Goal: Information Seeking & Learning: Learn about a topic

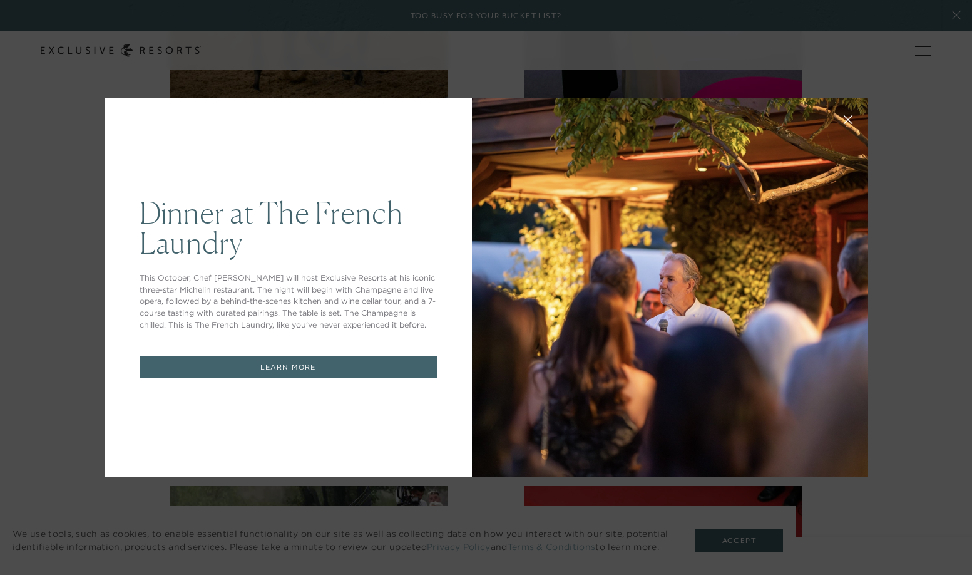
click at [849, 116] on icon at bounding box center [847, 119] width 9 height 9
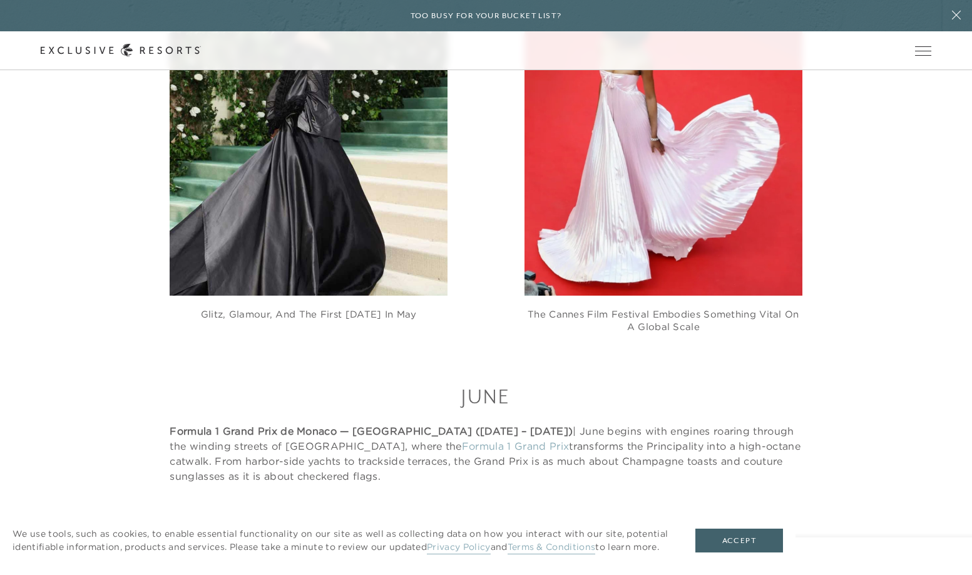
scroll to position [4668, 0]
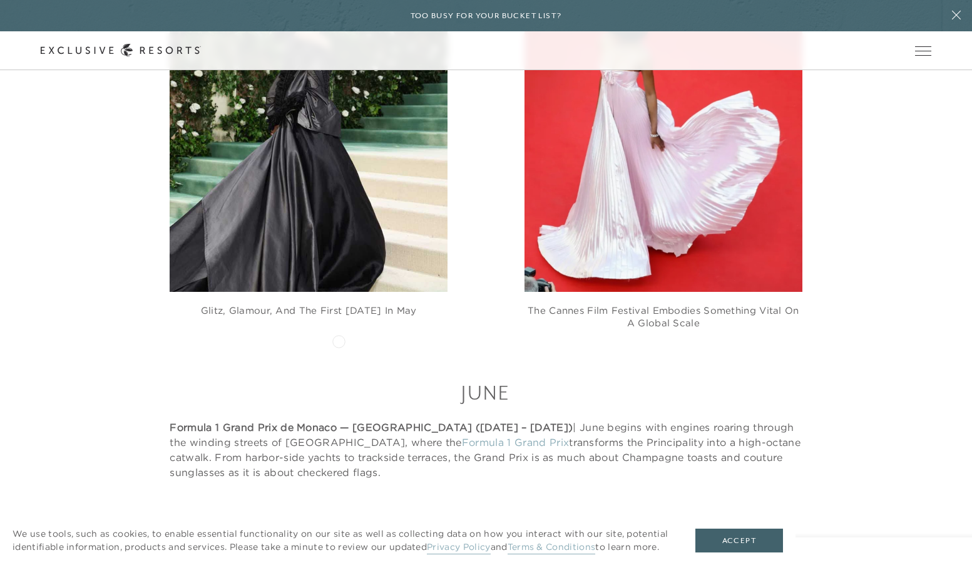
click at [339, 421] on strong "Formula 1 Grand Prix de Monaco — [GEOGRAPHIC_DATA] ([DATE] – [DATE])" at bounding box center [371, 427] width 403 height 13
click at [462, 436] on link "Formula 1 Grand Prix" at bounding box center [515, 442] width 107 height 13
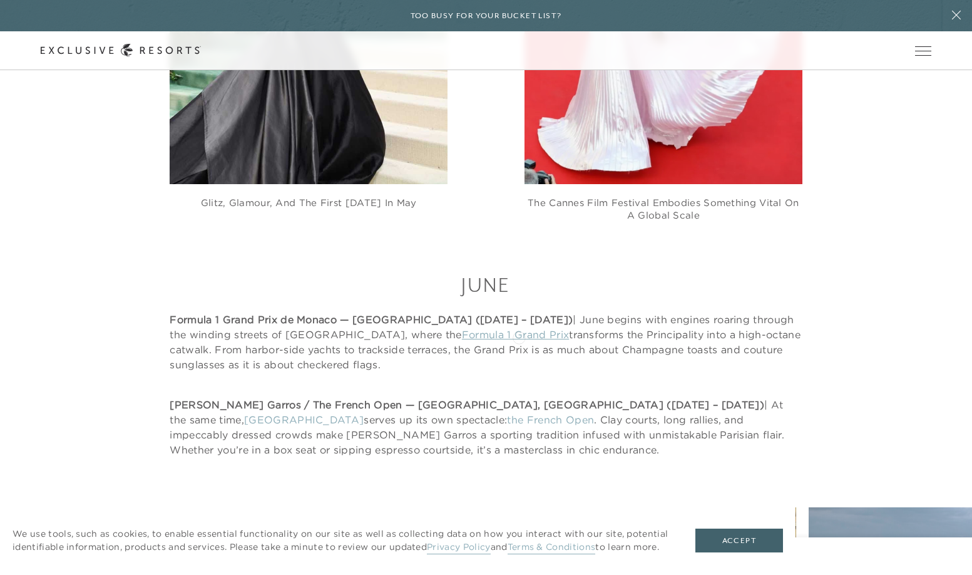
scroll to position [4780, 0]
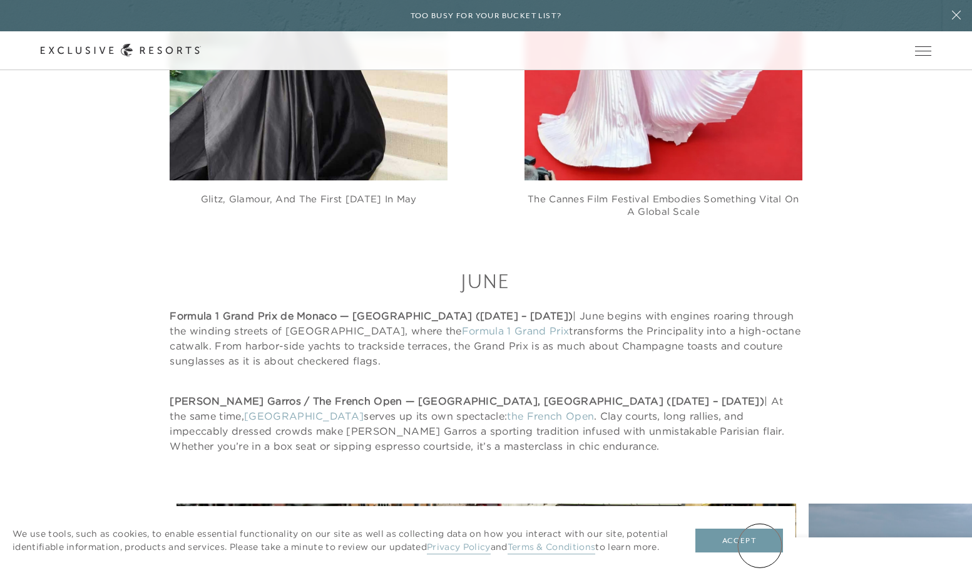
click at [760, 545] on button "Accept" at bounding box center [740, 540] width 88 height 24
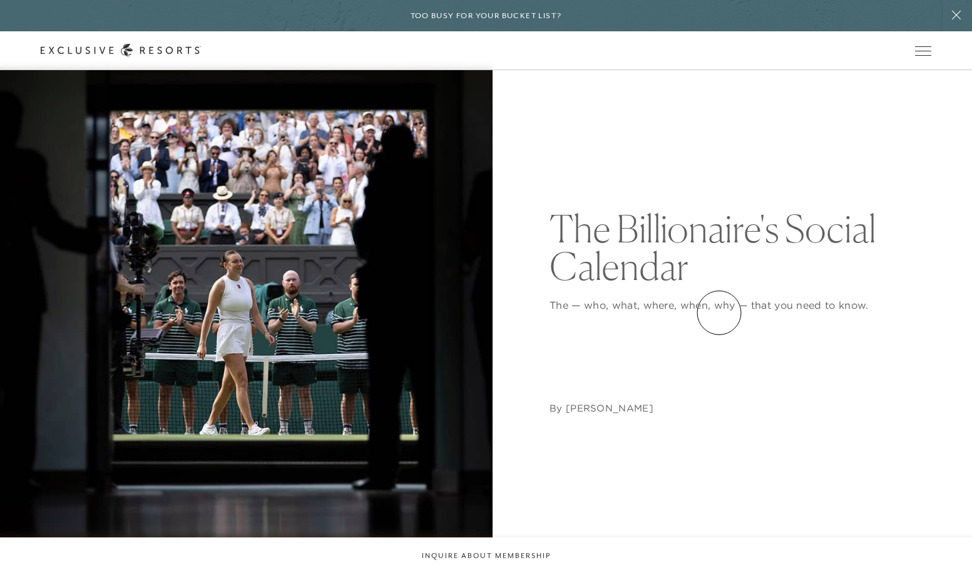
scroll to position [0, 0]
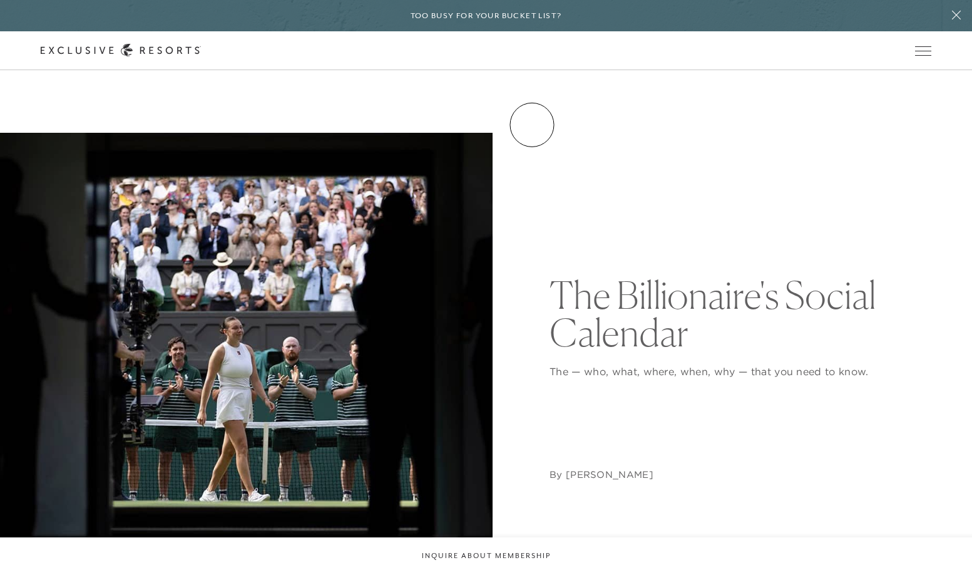
click at [0, 0] on link "Experience Collection" at bounding box center [0, 0] width 0 height 0
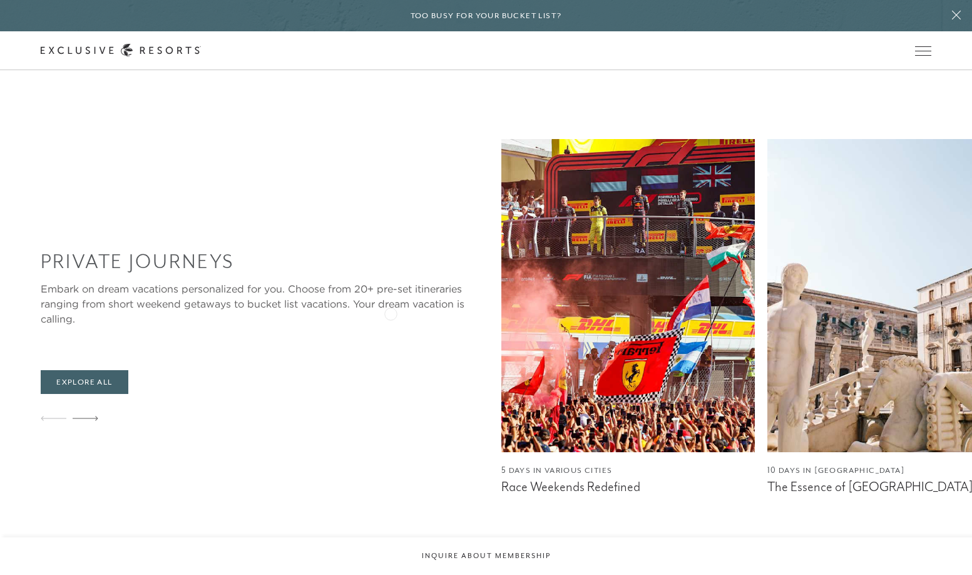
scroll to position [1185, 0]
click at [501, 288] on img at bounding box center [628, 294] width 254 height 313
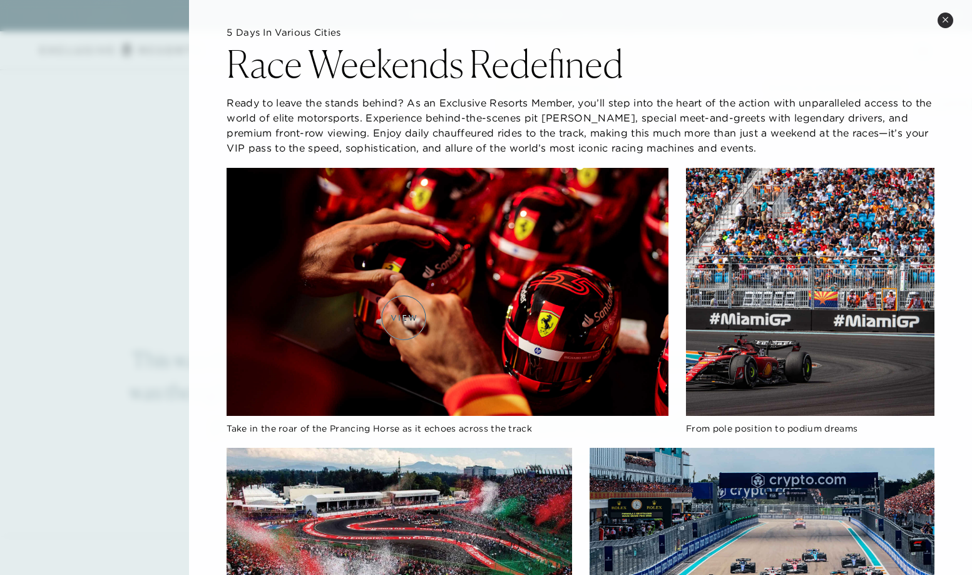
scroll to position [0, 0]
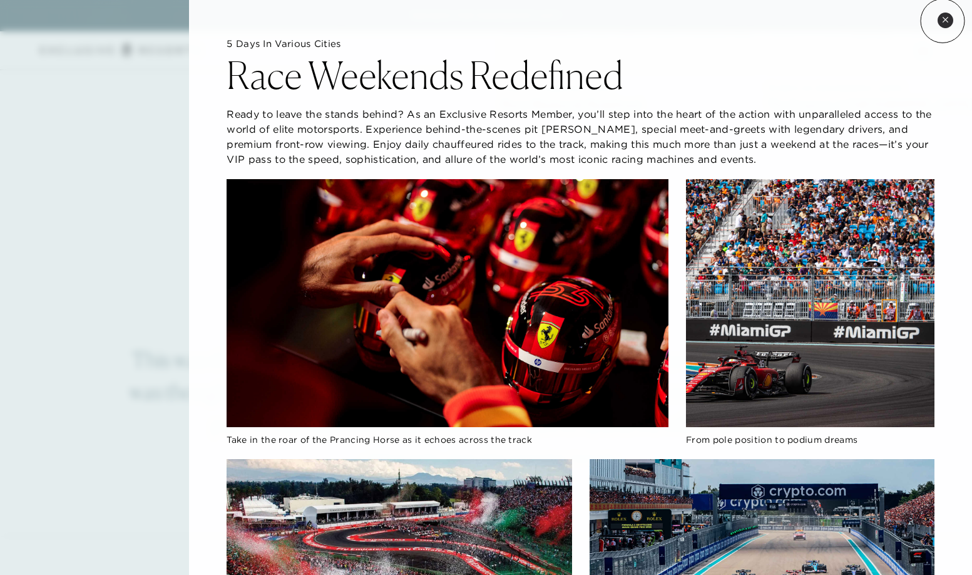
click at [943, 21] on icon at bounding box center [945, 19] width 7 height 7
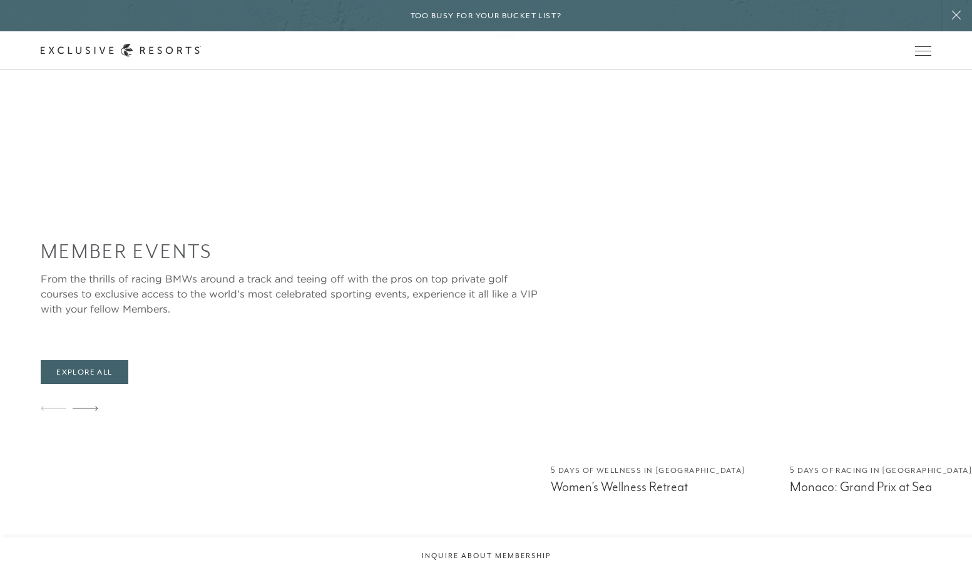
scroll to position [2051, 0]
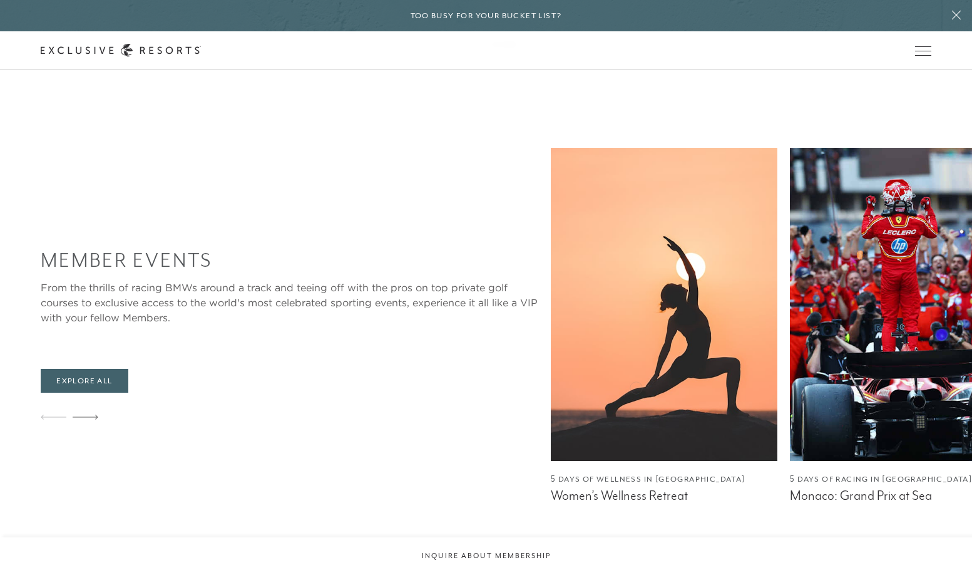
click at [790, 488] on figcaption "Monaco: Grand Prix at Sea" at bounding box center [903, 496] width 227 height 16
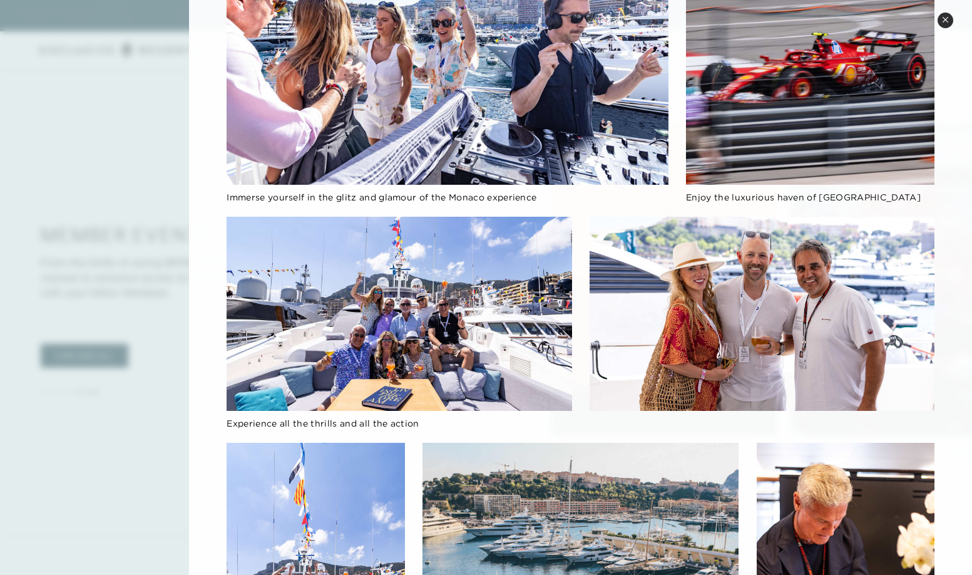
scroll to position [0, 0]
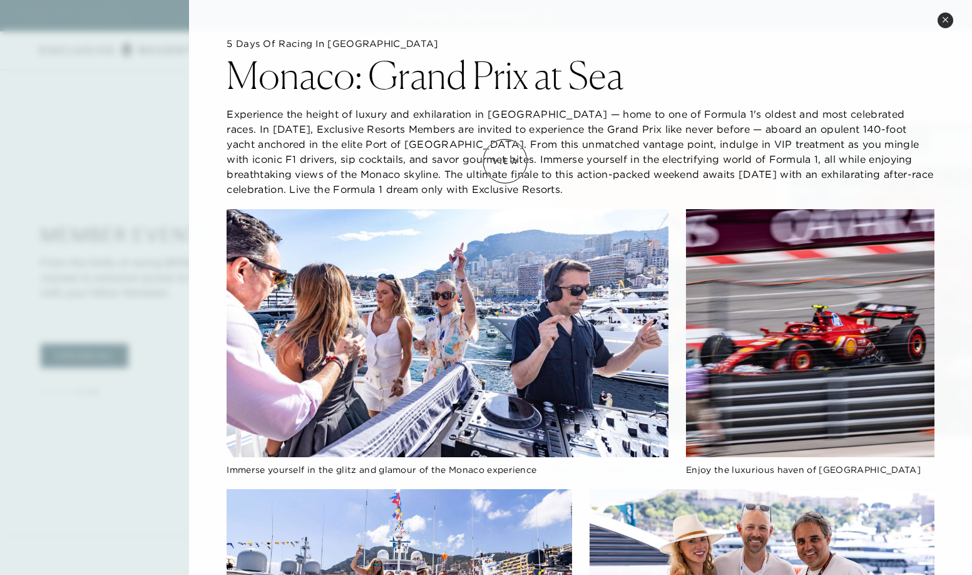
click at [505, 161] on p "Experience the height of luxury and exhilaration in [GEOGRAPHIC_DATA] — home to…" at bounding box center [581, 151] width 708 height 90
click at [465, 86] on h2 "Monaco: Grand Prix at Sea" at bounding box center [426, 75] width 398 height 38
click at [503, 173] on p "Experience the height of luxury and exhilaration in [GEOGRAPHIC_DATA] — home to…" at bounding box center [581, 151] width 708 height 90
click at [533, 285] on img at bounding box center [448, 333] width 442 height 249
click at [809, 144] on p "Experience the height of luxury and exhilaration in [GEOGRAPHIC_DATA] — home to…" at bounding box center [581, 151] width 708 height 90
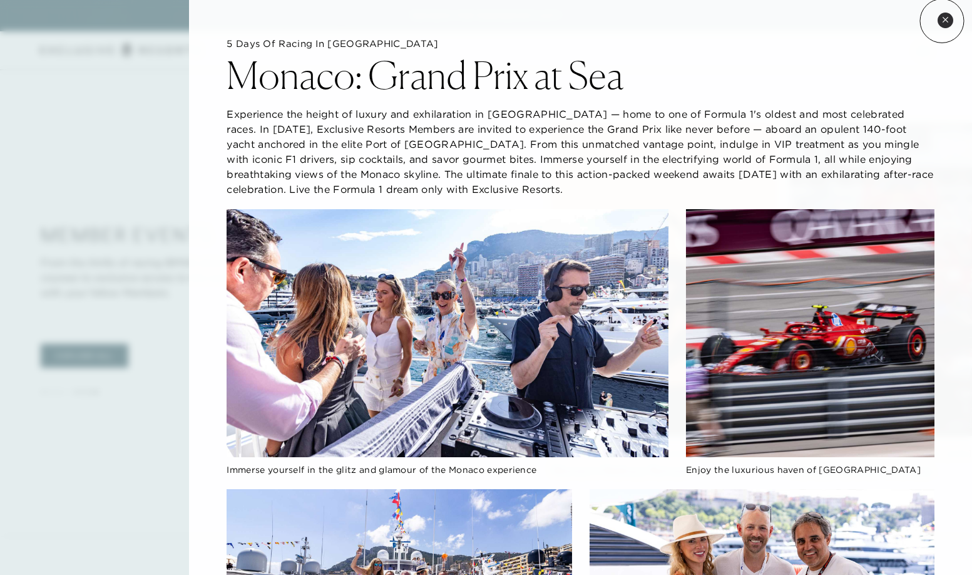
click at [942, 21] on icon at bounding box center [945, 19] width 7 height 7
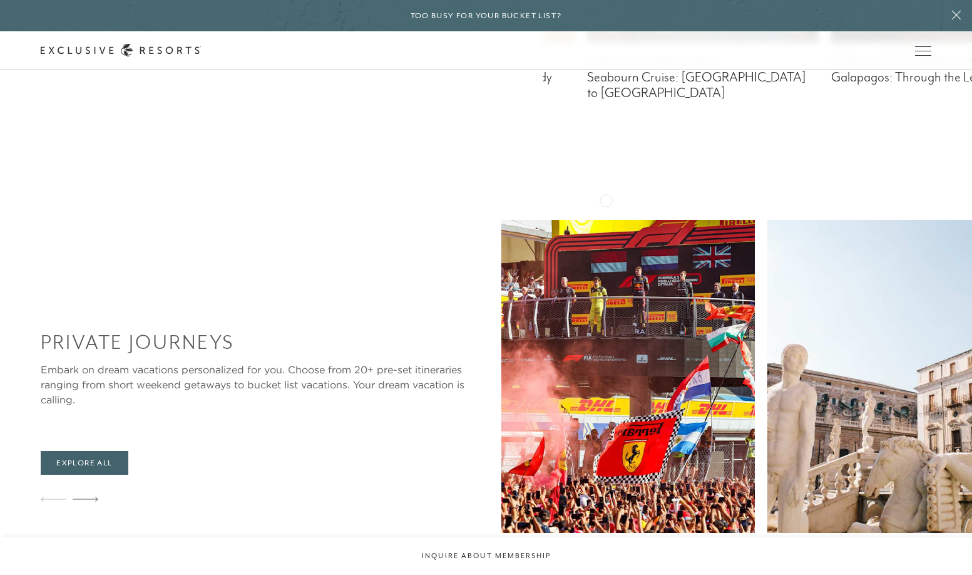
scroll to position [1102, 0]
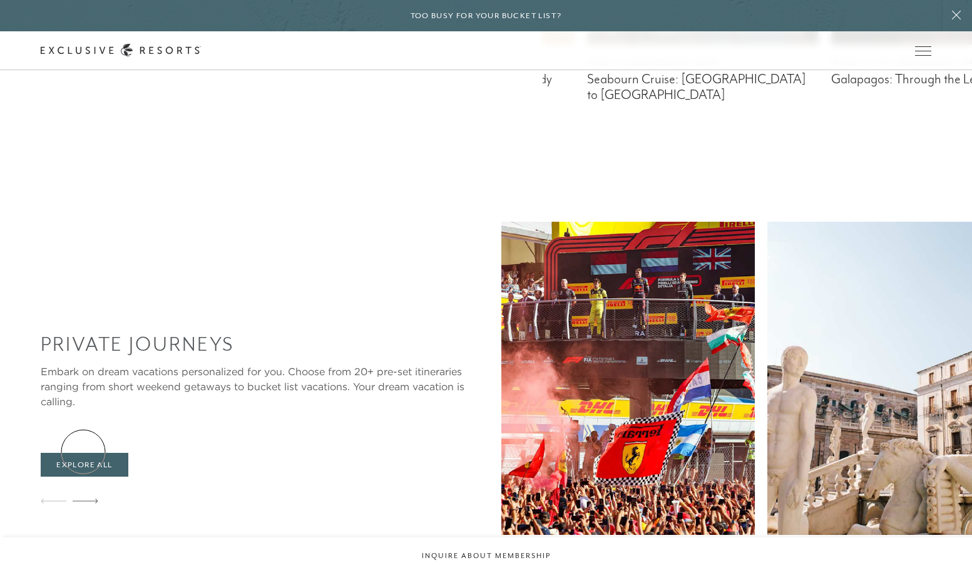
click at [83, 498] on icon at bounding box center [86, 500] width 26 height 5
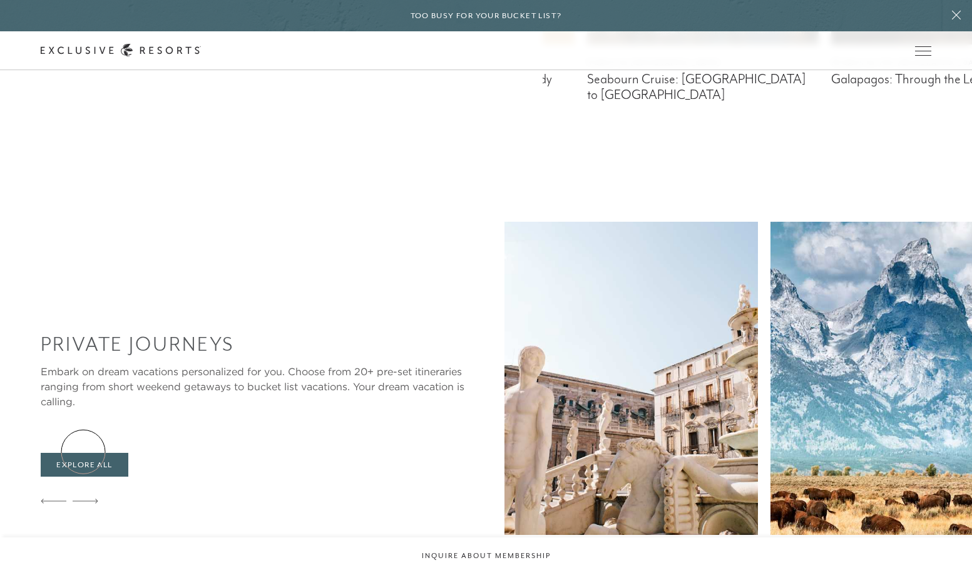
click at [83, 498] on icon at bounding box center [86, 500] width 26 height 5
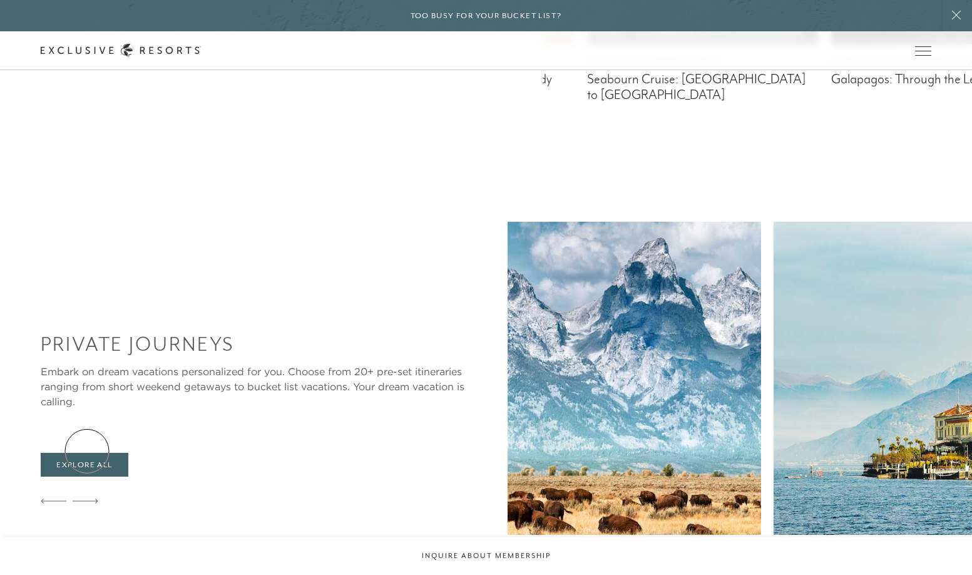
click at [87, 498] on icon at bounding box center [86, 500] width 26 height 5
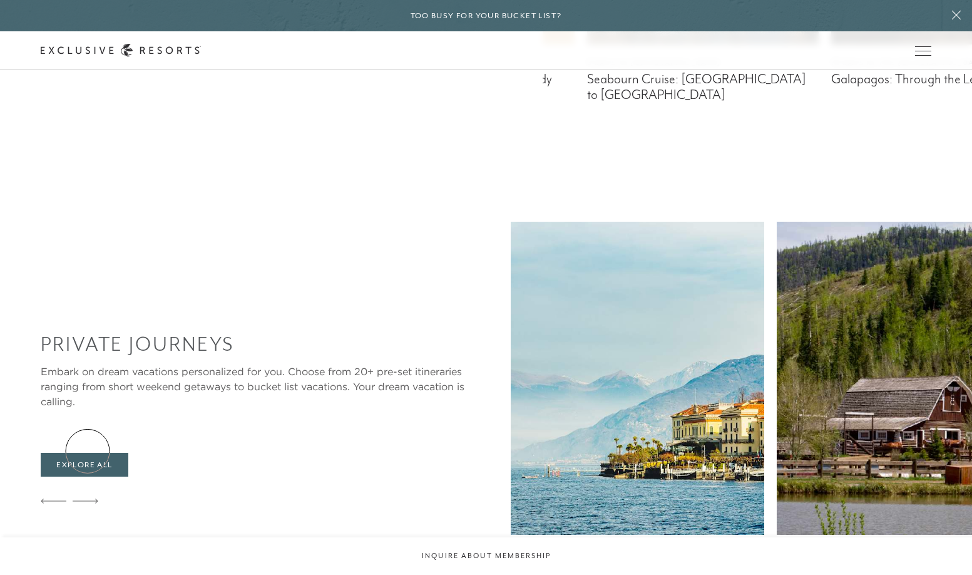
click at [88, 498] on icon at bounding box center [86, 500] width 26 height 5
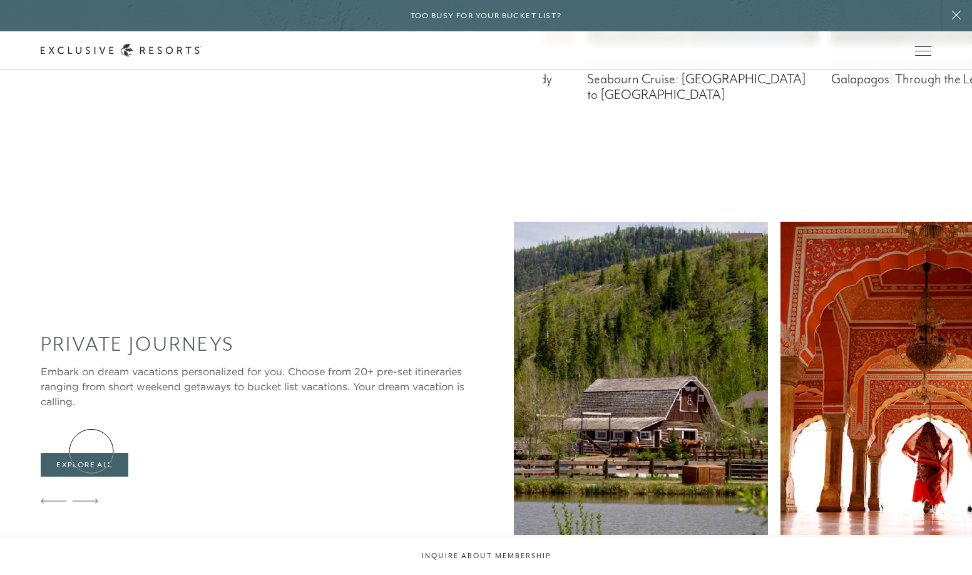
click at [91, 498] on icon at bounding box center [86, 500] width 26 height 5
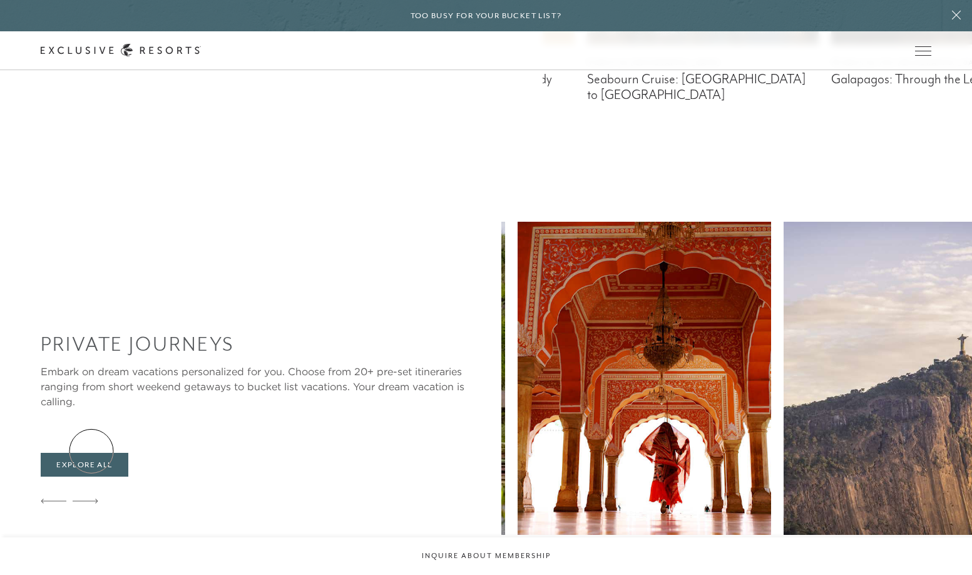
click at [91, 498] on icon at bounding box center [86, 500] width 26 height 5
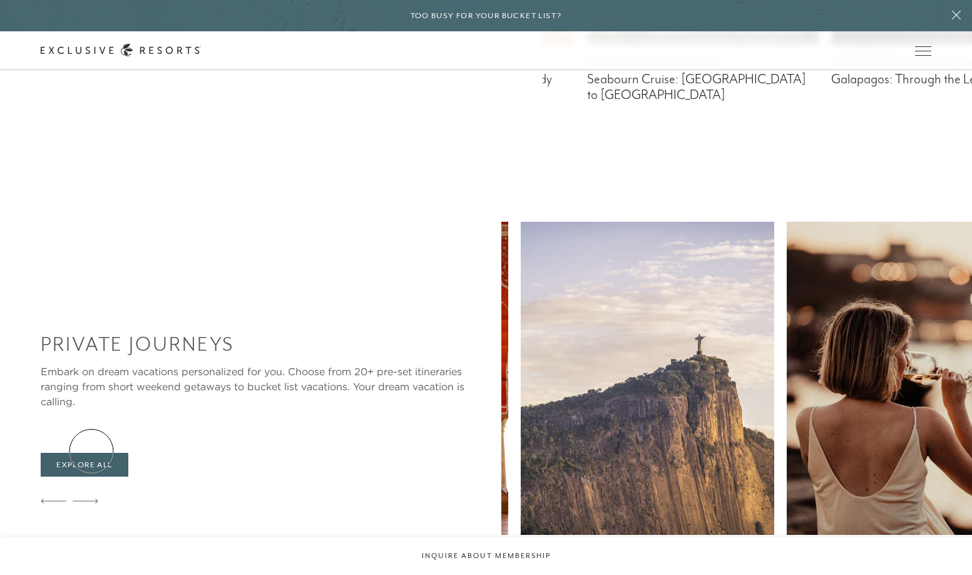
click at [91, 498] on icon at bounding box center [86, 500] width 26 height 5
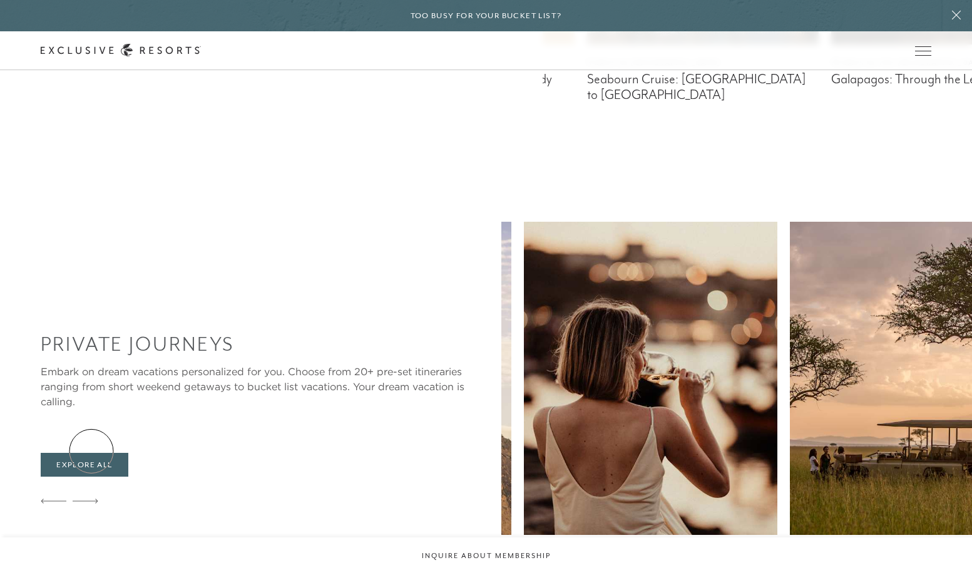
click at [91, 498] on icon at bounding box center [86, 500] width 26 height 5
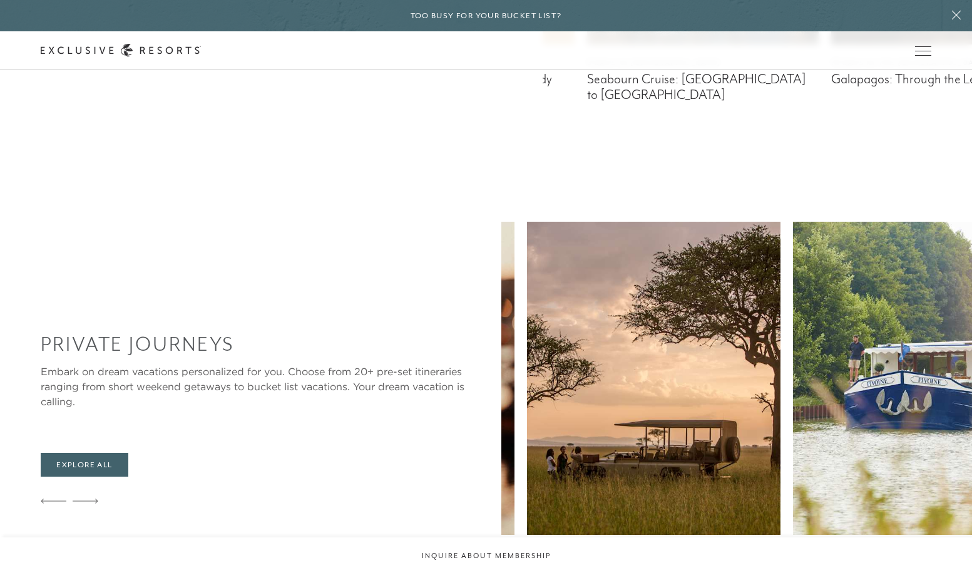
click at [91, 498] on icon at bounding box center [86, 500] width 26 height 5
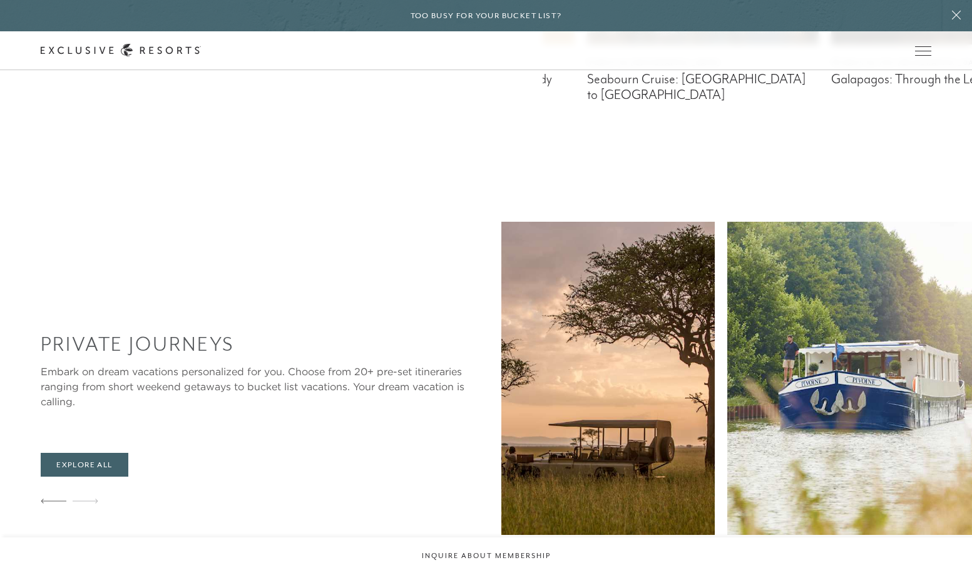
click at [91, 498] on icon at bounding box center [86, 500] width 26 height 5
click at [41, 486] on div at bounding box center [54, 501] width 26 height 30
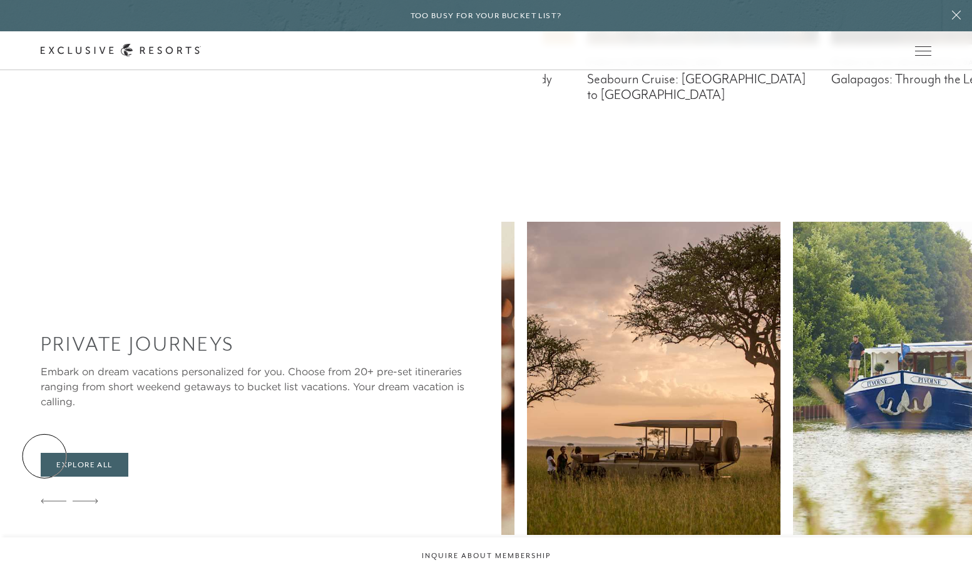
click at [44, 486] on div at bounding box center [54, 501] width 26 height 30
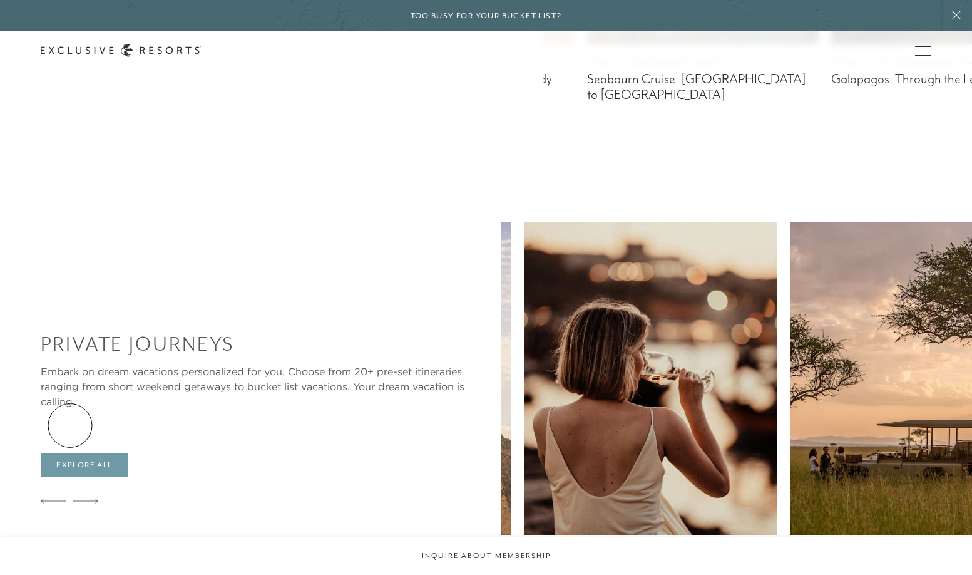
click at [70, 453] on link "Explore All" at bounding box center [84, 465] width 87 height 24
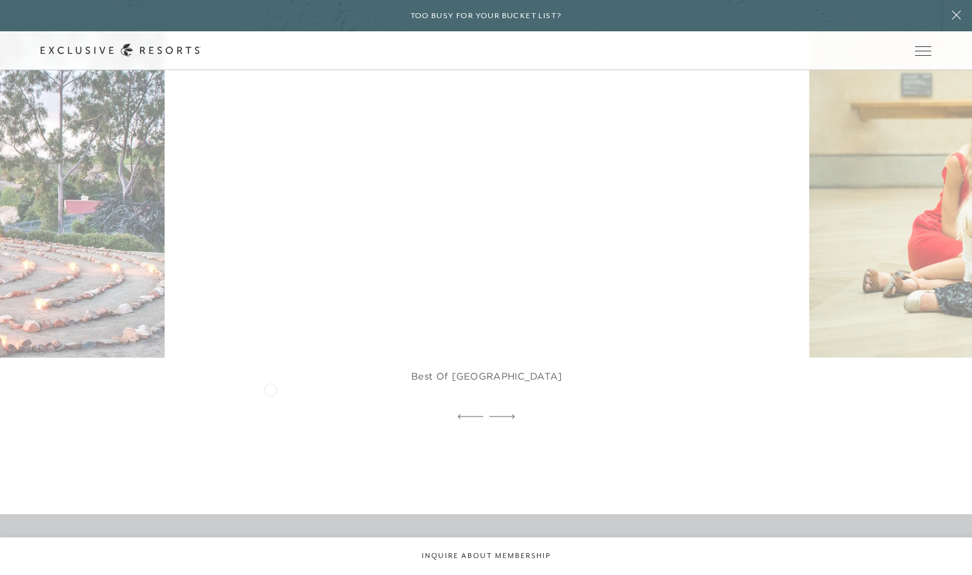
scroll to position [1157, 0]
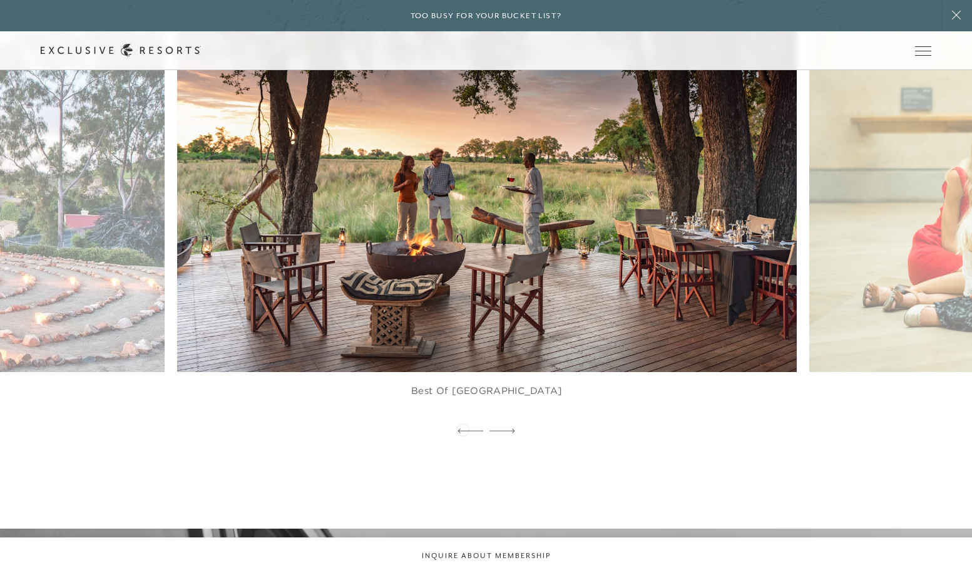
click at [463, 428] on icon at bounding box center [471, 430] width 26 height 5
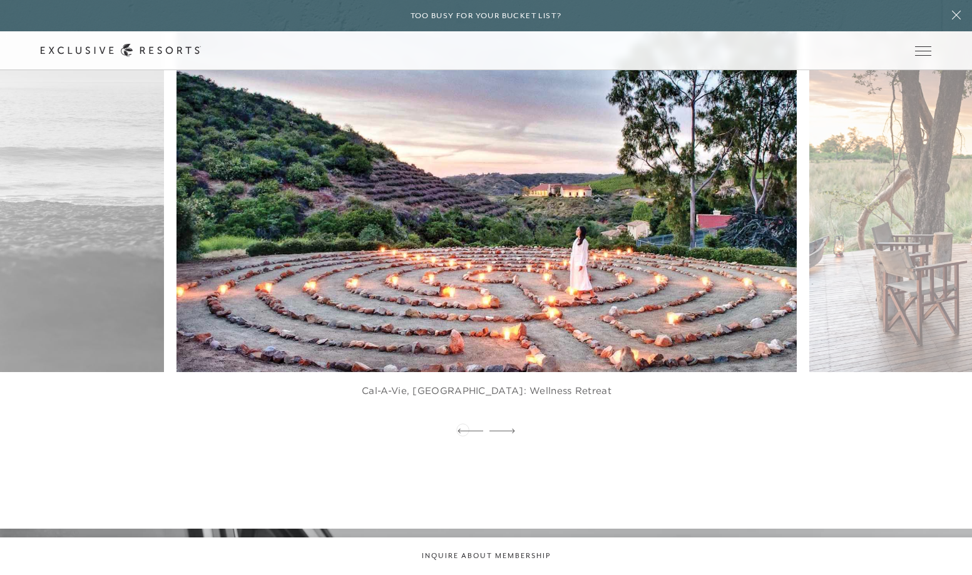
click at [463, 428] on icon at bounding box center [471, 430] width 26 height 5
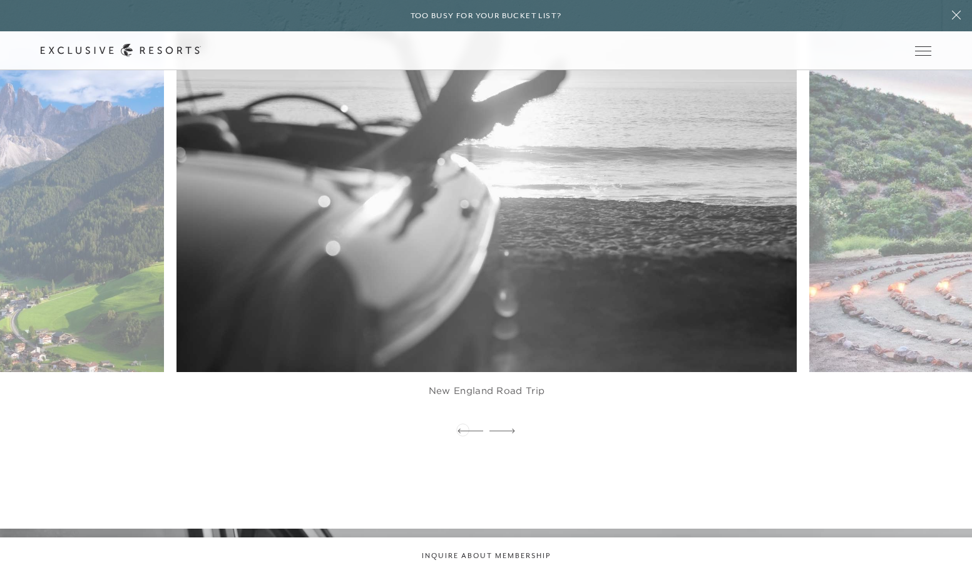
click at [463, 428] on icon at bounding box center [471, 430] width 26 height 5
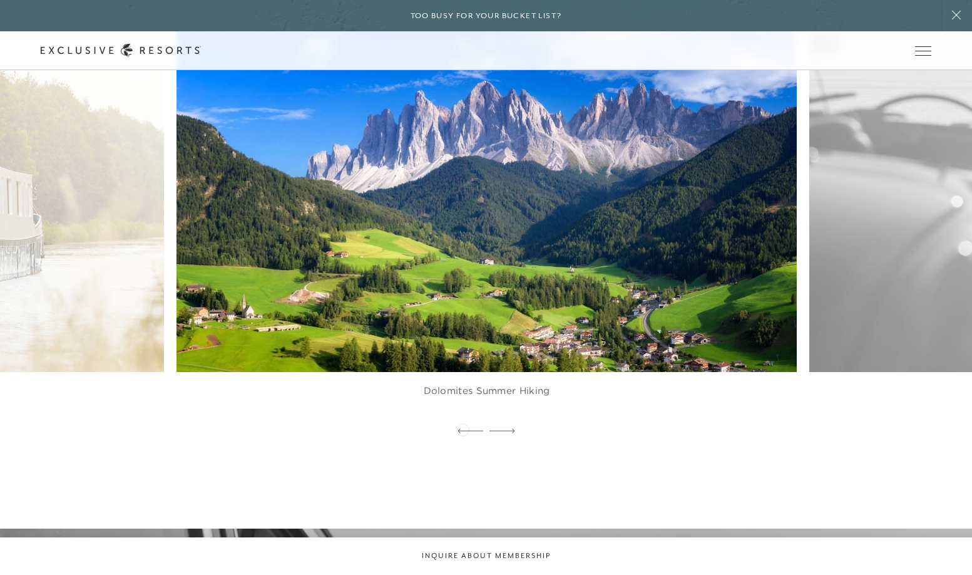
click at [463, 428] on icon at bounding box center [471, 430] width 26 height 5
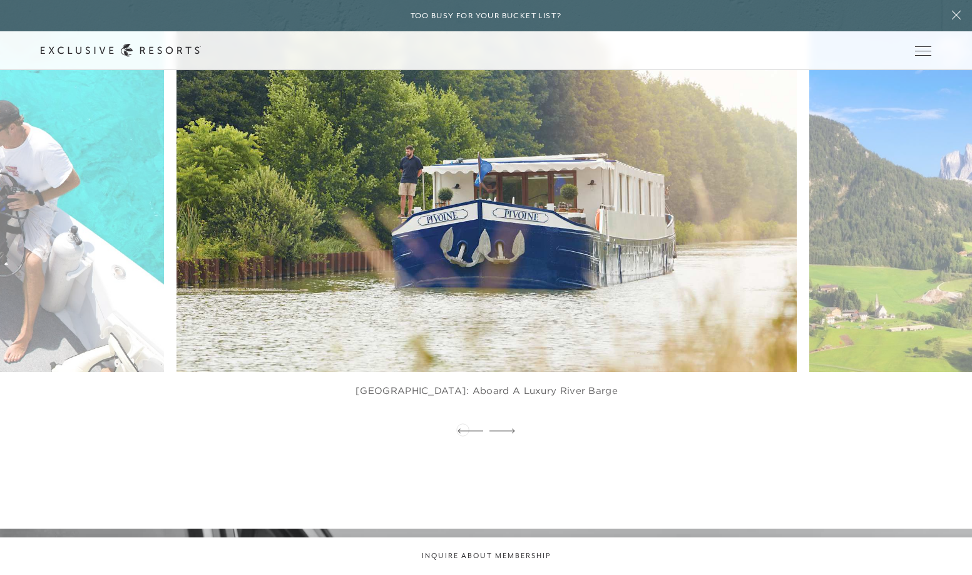
click at [463, 428] on icon at bounding box center [471, 430] width 26 height 5
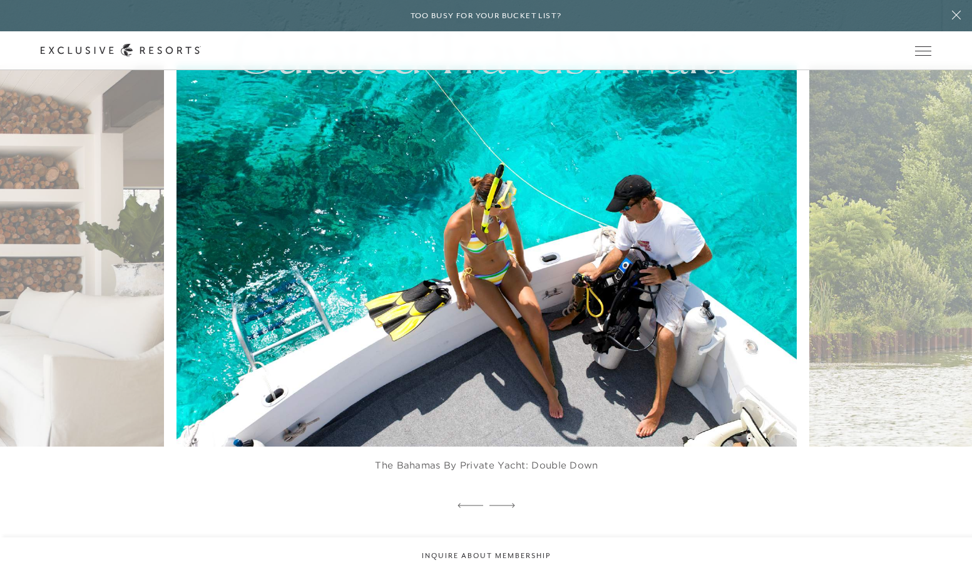
scroll to position [1081, 0]
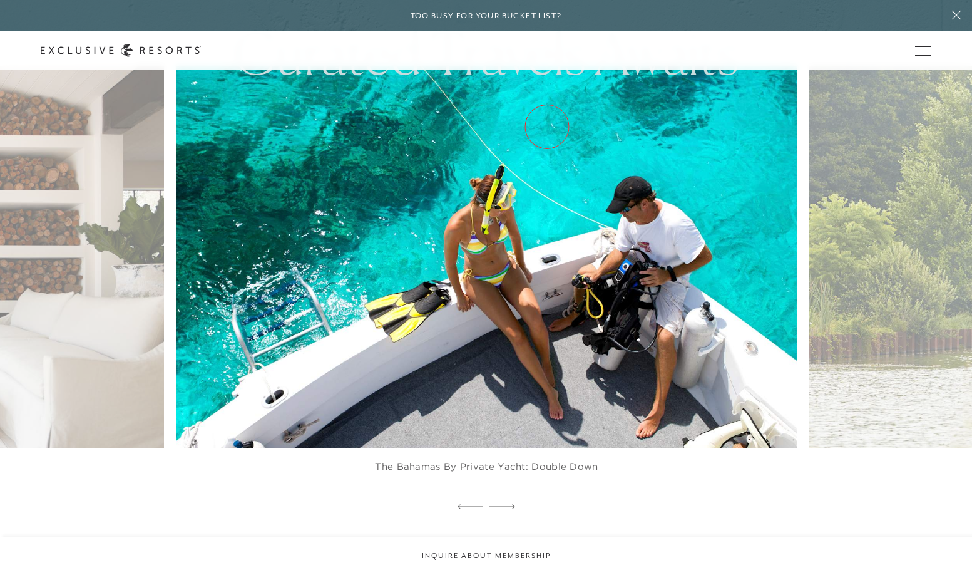
click at [0, 0] on link "Experience Collection" at bounding box center [0, 0] width 0 height 0
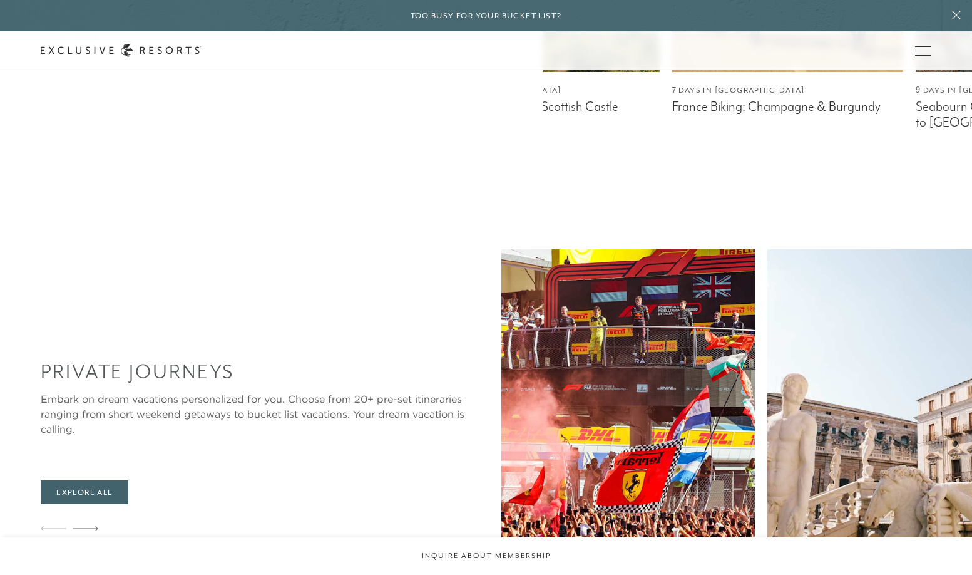
scroll to position [1085, 0]
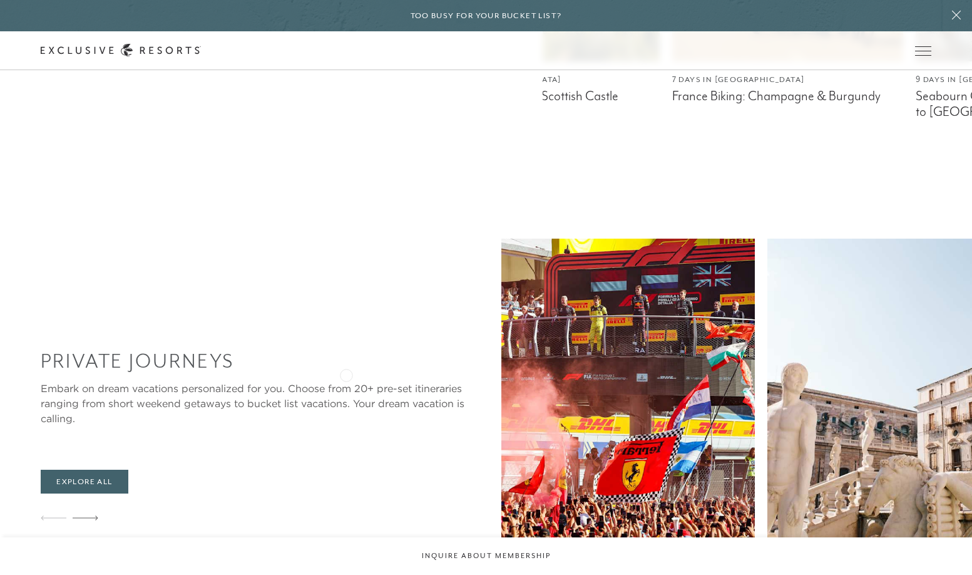
click at [501, 374] on img at bounding box center [628, 395] width 254 height 313
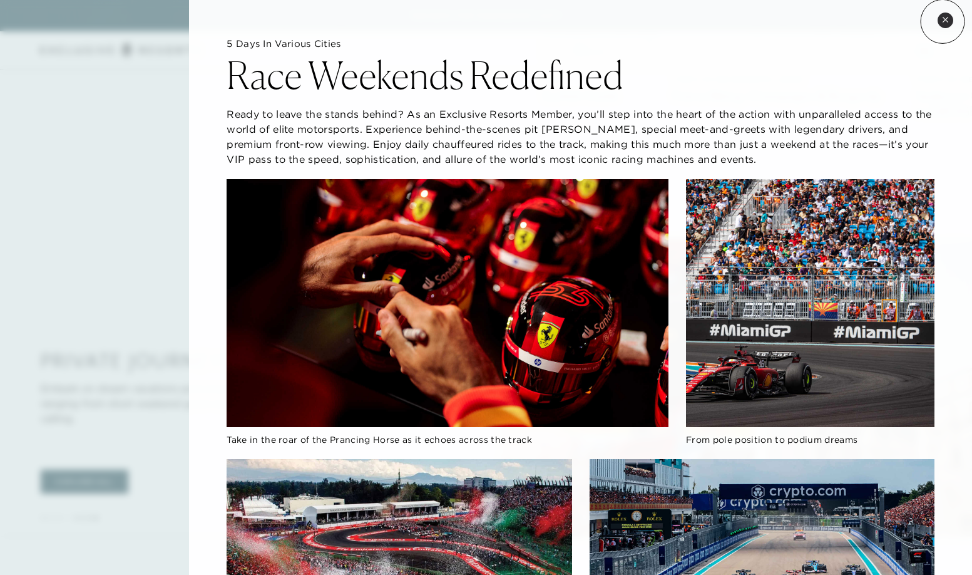
click at [943, 21] on icon at bounding box center [945, 19] width 5 height 5
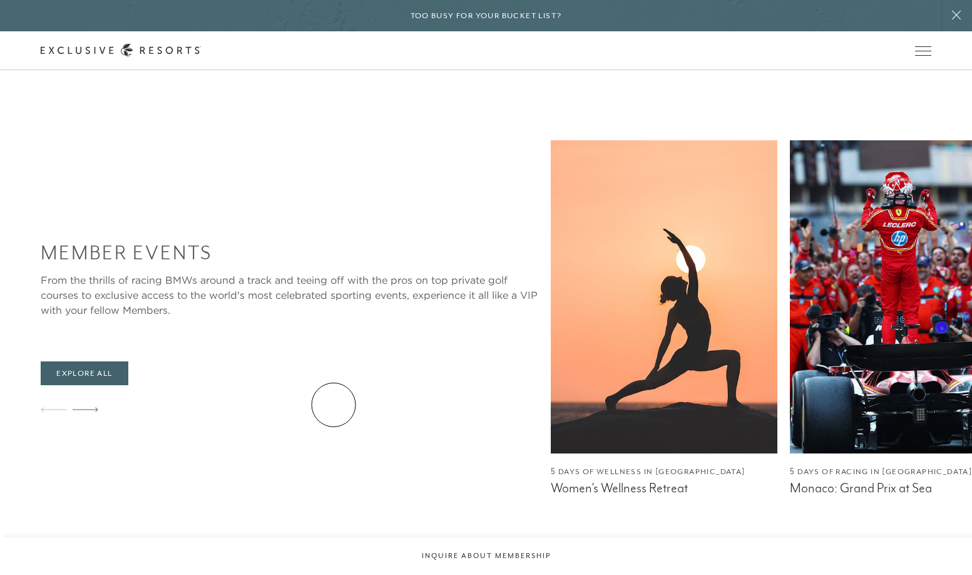
scroll to position [2048, 0]
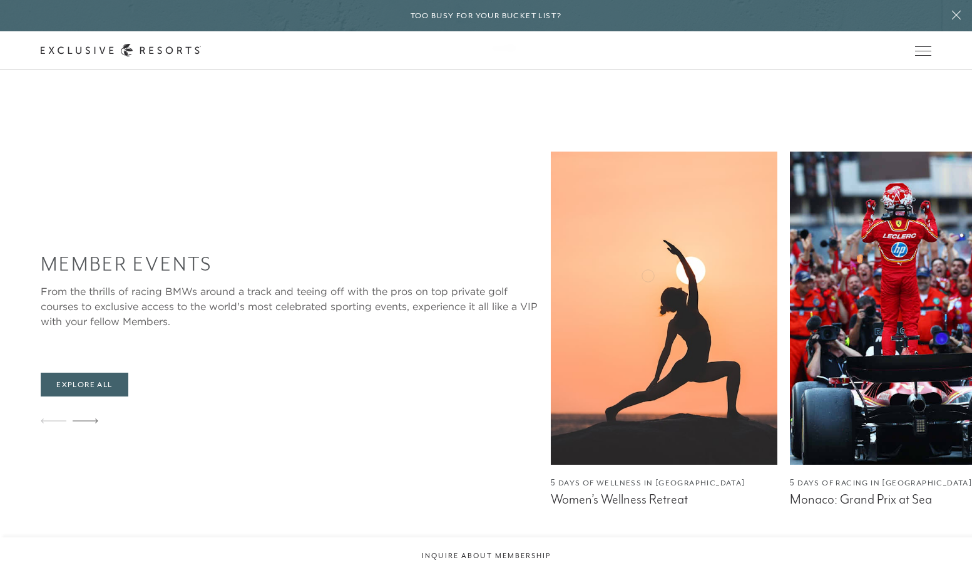
click at [790, 274] on img at bounding box center [903, 307] width 227 height 313
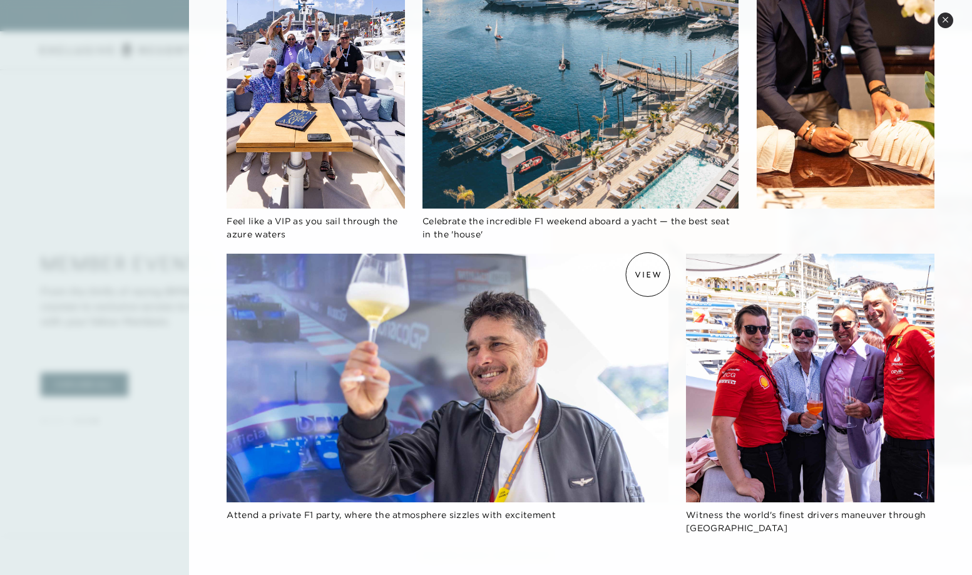
scroll to position [833, 0]
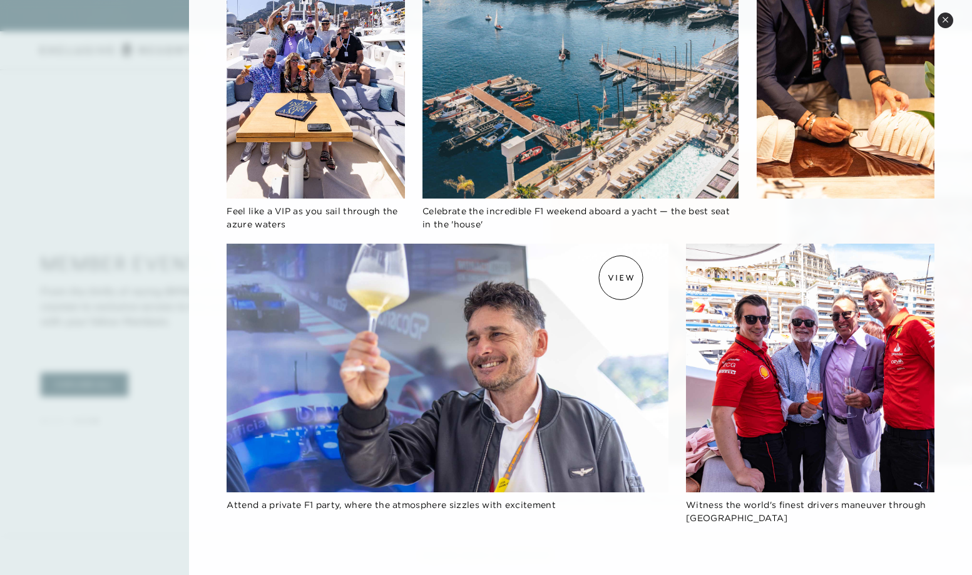
click at [621, 277] on img at bounding box center [448, 368] width 442 height 249
click at [510, 326] on img at bounding box center [448, 368] width 442 height 249
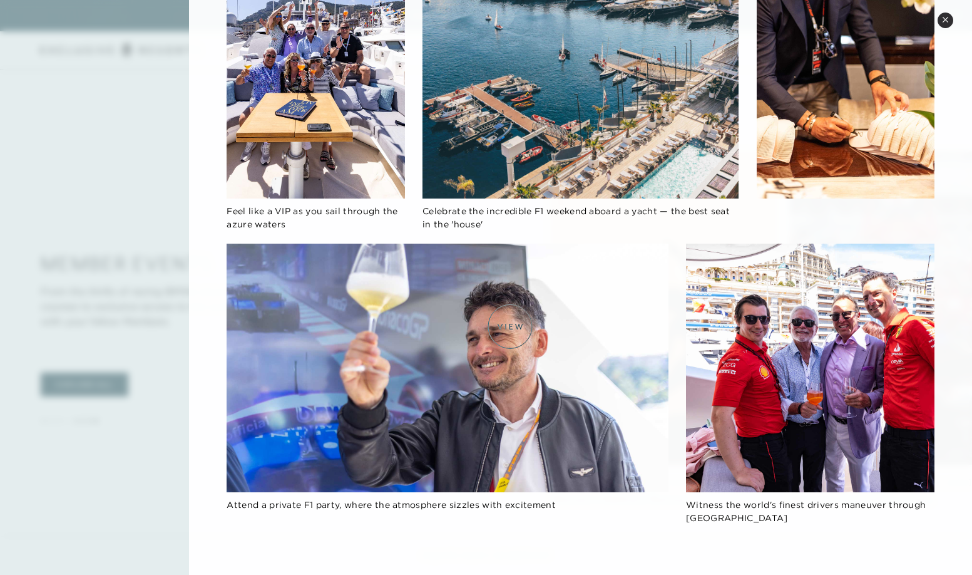
click at [510, 326] on img at bounding box center [448, 368] width 442 height 249
click at [759, 371] on img at bounding box center [810, 368] width 249 height 249
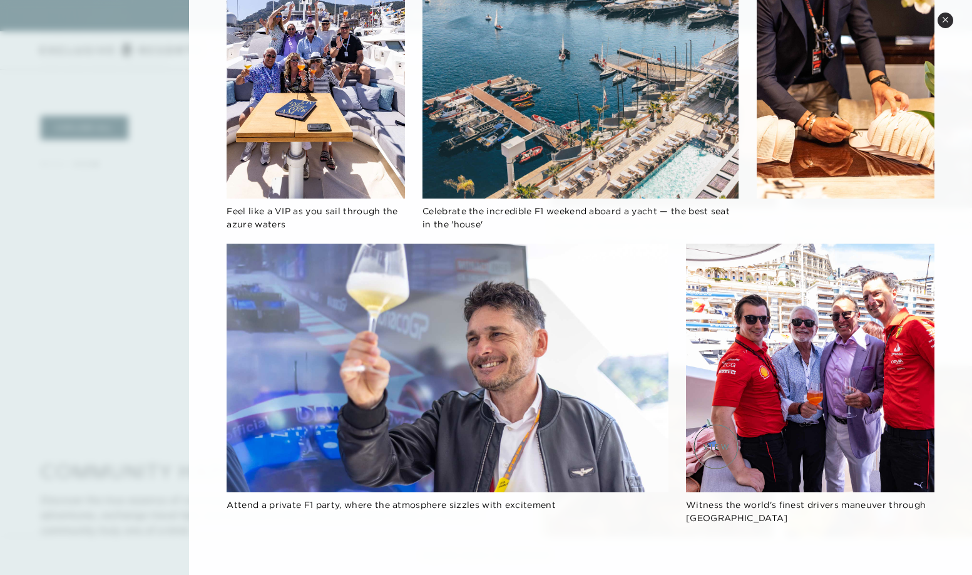
scroll to position [2150, 0]
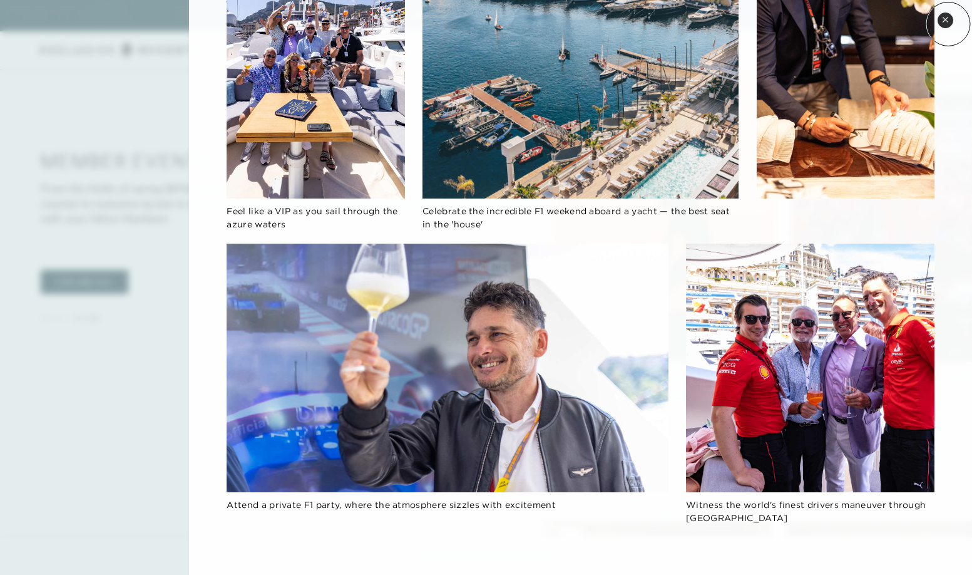
click at [948, 24] on button "Close quickview" at bounding box center [946, 21] width 16 height 16
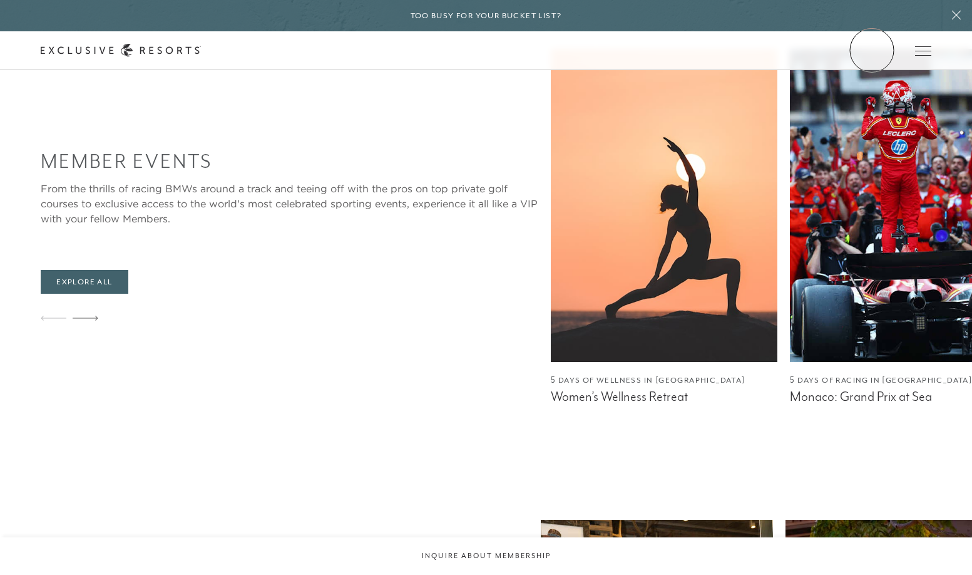
click at [0, 0] on link "Member Login" at bounding box center [0, 0] width 0 height 0
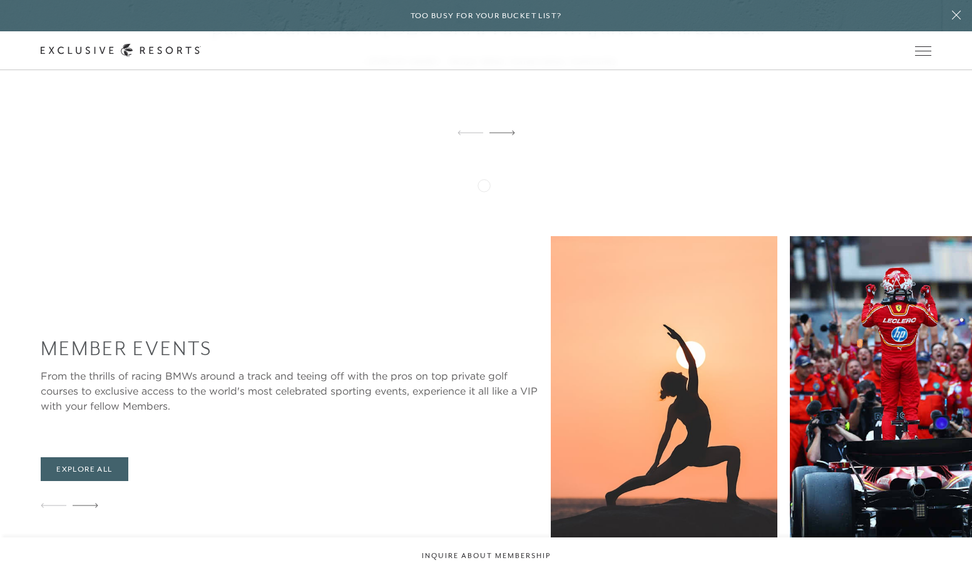
scroll to position [1961, 0]
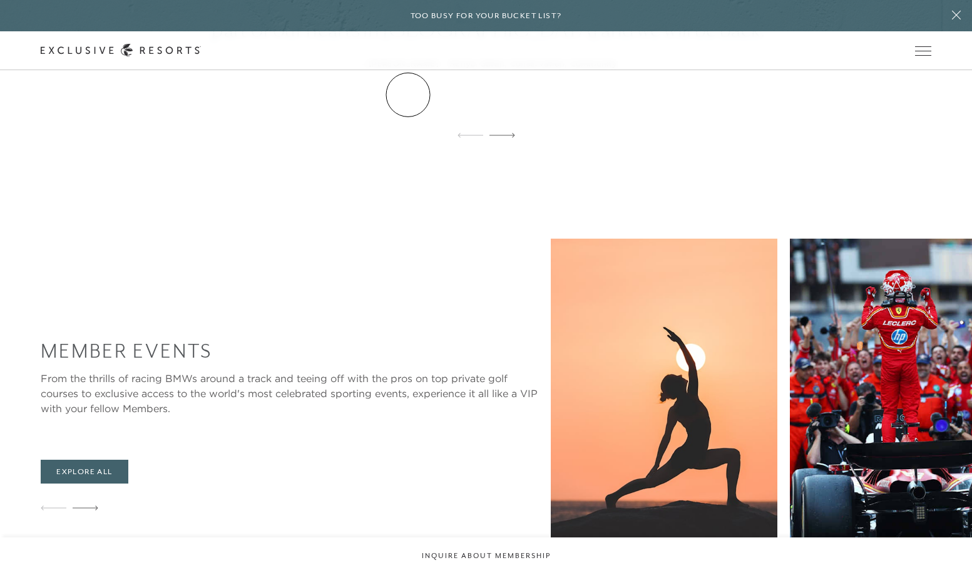
click at [0, 0] on link "The Collection" at bounding box center [0, 0] width 0 height 0
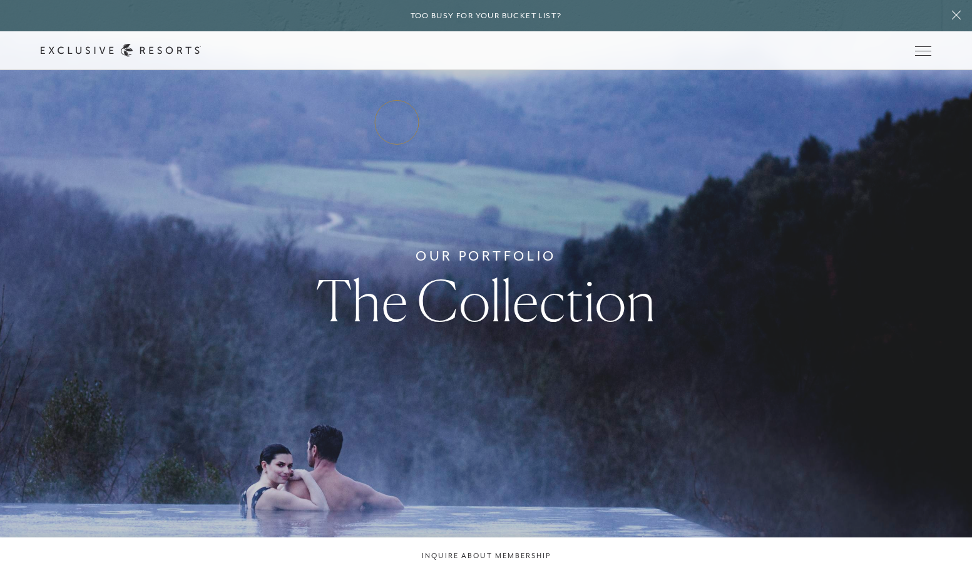
click at [0, 0] on link "Residence Collection" at bounding box center [0, 0] width 0 height 0
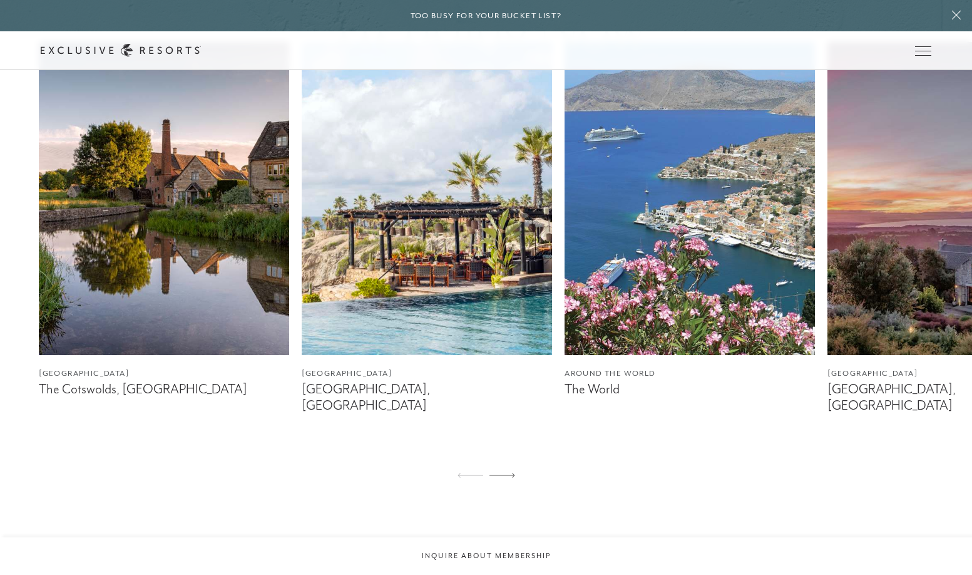
scroll to position [816, 0]
click at [499, 464] on div at bounding box center [503, 476] width 26 height 30
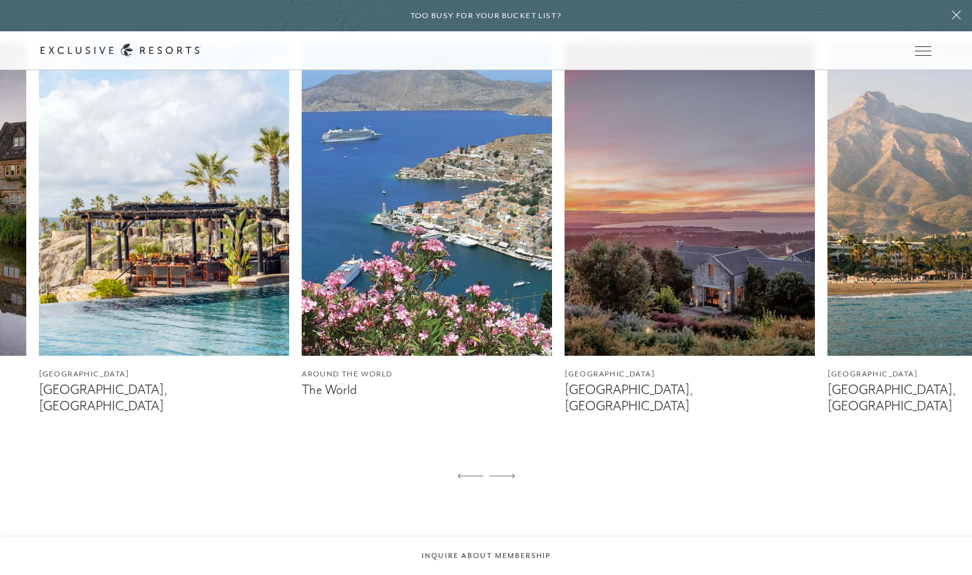
click at [341, 388] on figcaption "The World" at bounding box center [427, 390] width 250 height 16
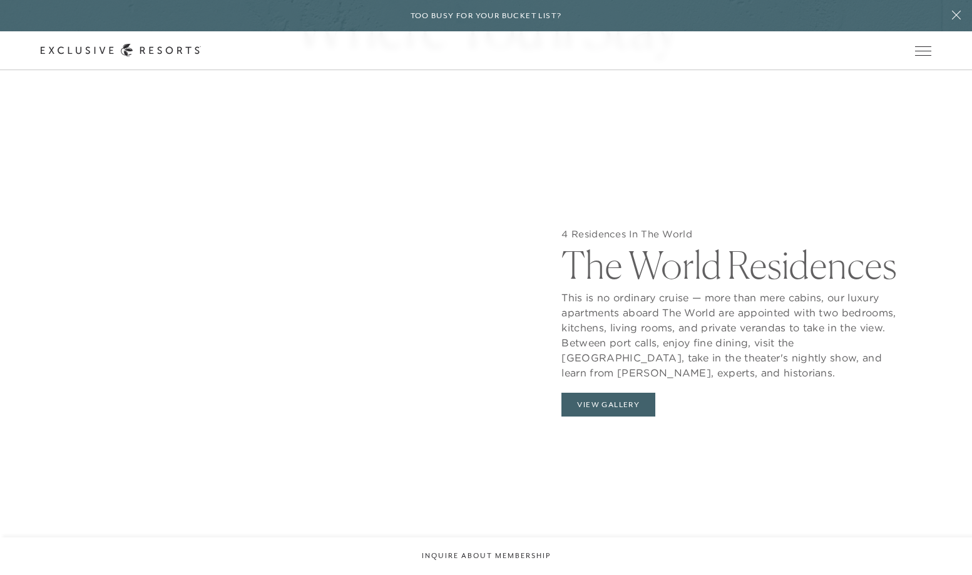
scroll to position [1320, 0]
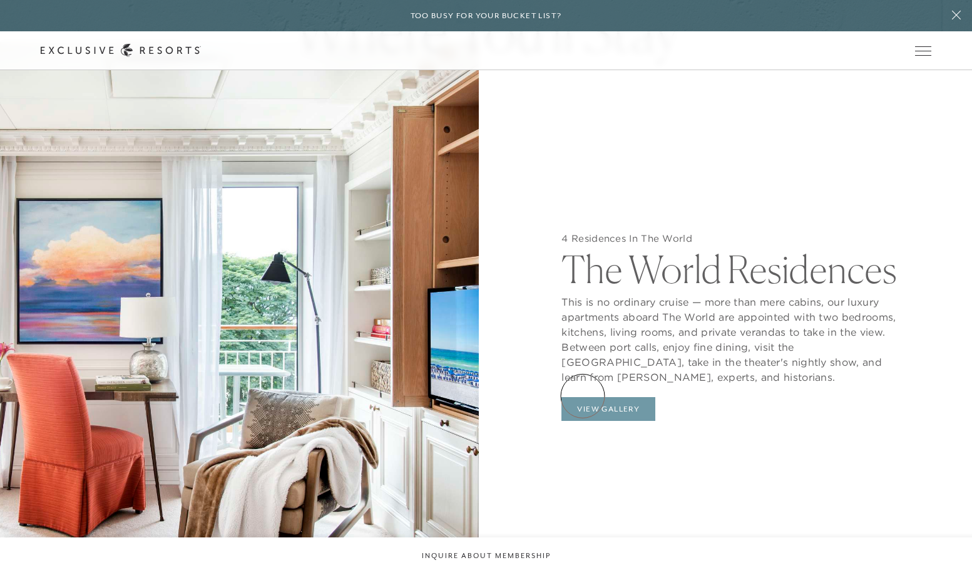
click at [582, 397] on button "View Gallery" at bounding box center [609, 409] width 94 height 24
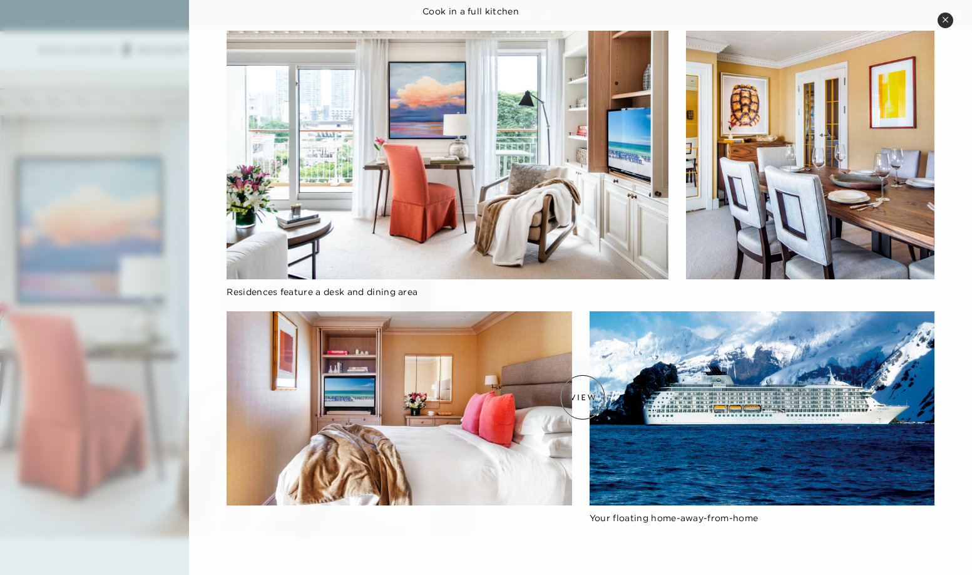
scroll to position [1387, 0]
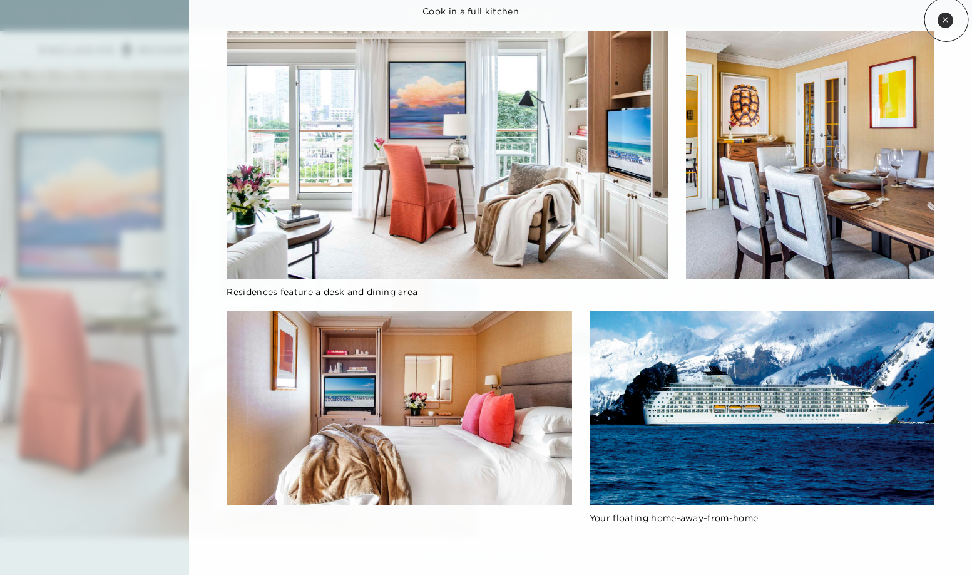
click at [947, 19] on icon at bounding box center [945, 19] width 7 height 7
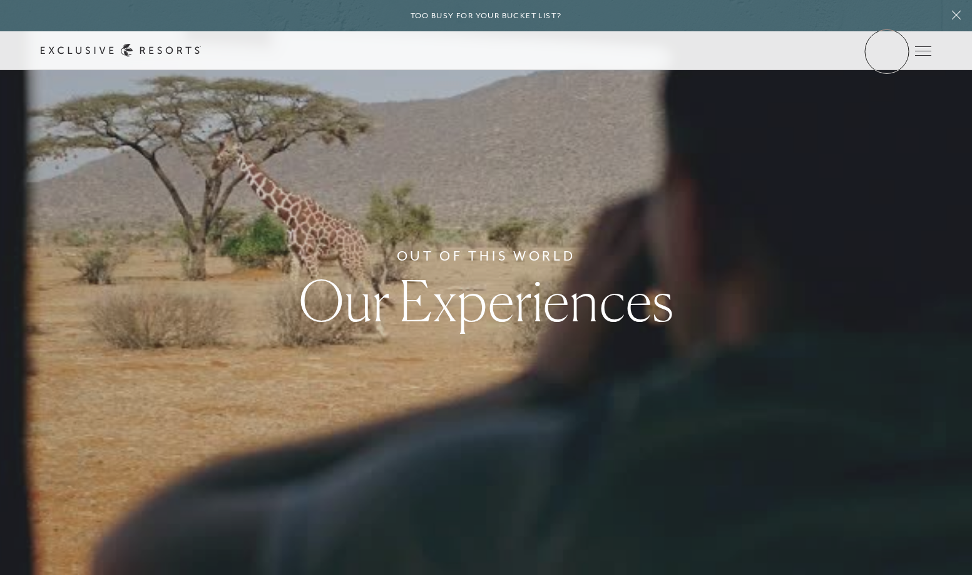
click at [0, 0] on link "Member Login" at bounding box center [0, 0] width 0 height 0
